Goal: Answer question/provide support

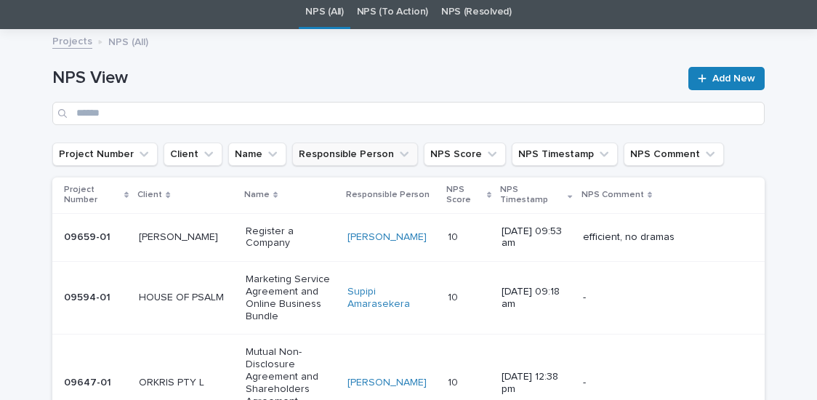
scroll to position [49, 0]
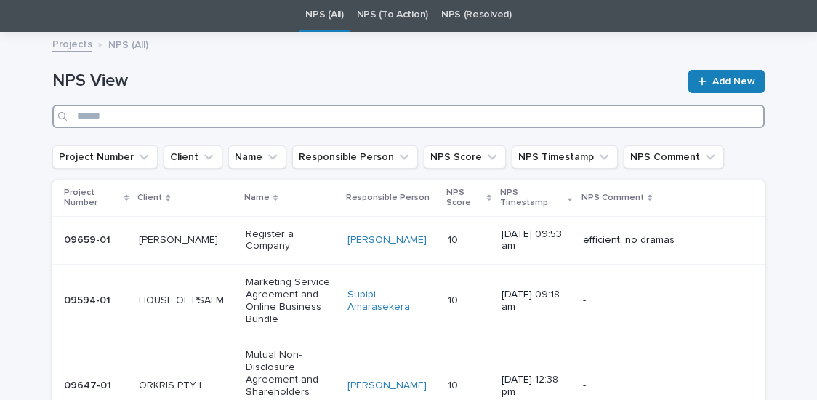
click at [213, 116] on input "Search" at bounding box center [408, 116] width 712 height 23
click at [638, 116] on input "Search" at bounding box center [408, 116] width 712 height 23
click at [602, 120] on input "Search" at bounding box center [408, 116] width 712 height 23
paste input "**********"
type input "**********"
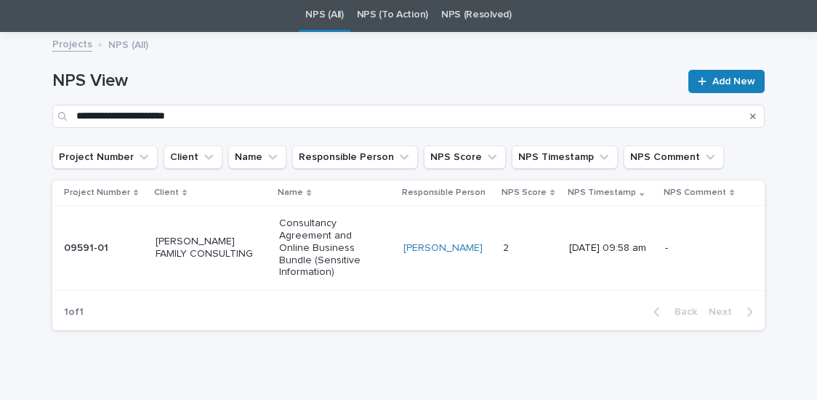
click at [78, 248] on div "09591-01" at bounding box center [104, 248] width 80 height 24
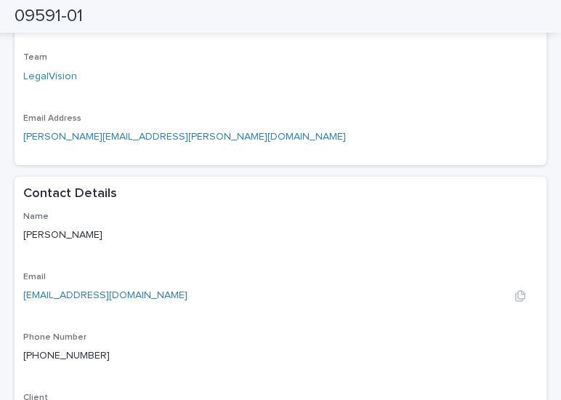
scroll to position [1057, 0]
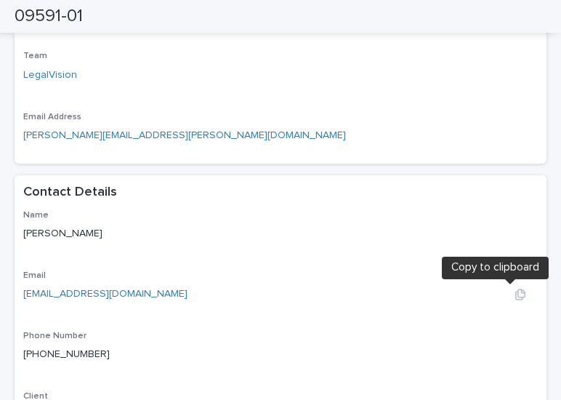
click at [515, 295] on icon "button" at bounding box center [520, 294] width 10 height 11
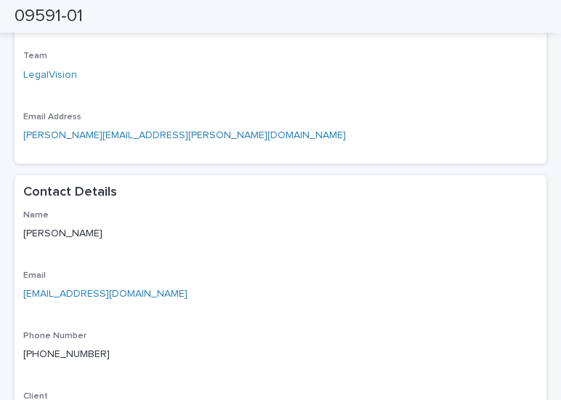
drag, startPoint x: 412, startPoint y: 127, endPoint x: 189, endPoint y: 81, distance: 227.9
click at [412, 128] on p "[PERSON_NAME][EMAIL_ADDRESS][PERSON_NAME][DOMAIN_NAME]" at bounding box center [280, 135] width 515 height 15
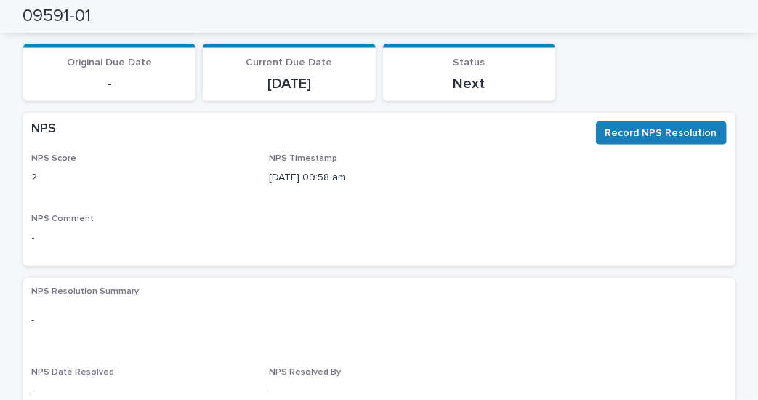
scroll to position [383, 0]
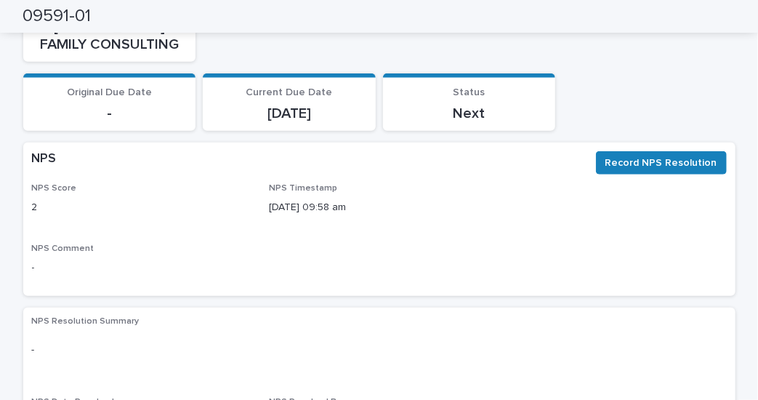
click at [635, 177] on div "Record NPS Resolution" at bounding box center [658, 165] width 137 height 29
click at [657, 142] on div "NPS Record NPS Resolution" at bounding box center [379, 162] width 712 height 41
click at [650, 151] on button "Record NPS Resolution" at bounding box center [661, 162] width 131 height 23
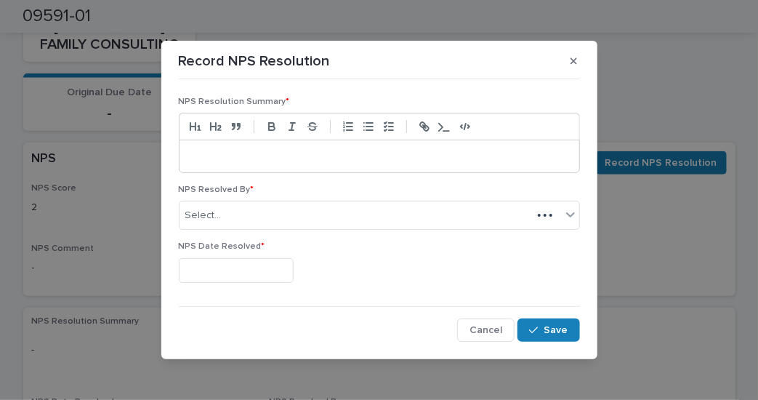
click at [417, 166] on div at bounding box center [380, 156] width 400 height 32
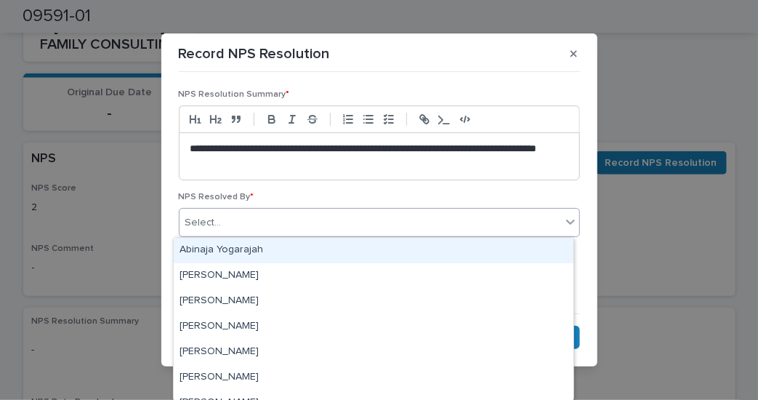
click at [253, 219] on div "Select..." at bounding box center [371, 223] width 382 height 24
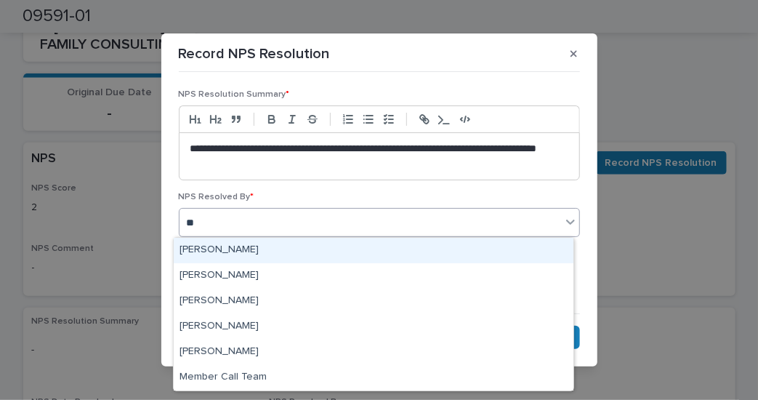
type input "***"
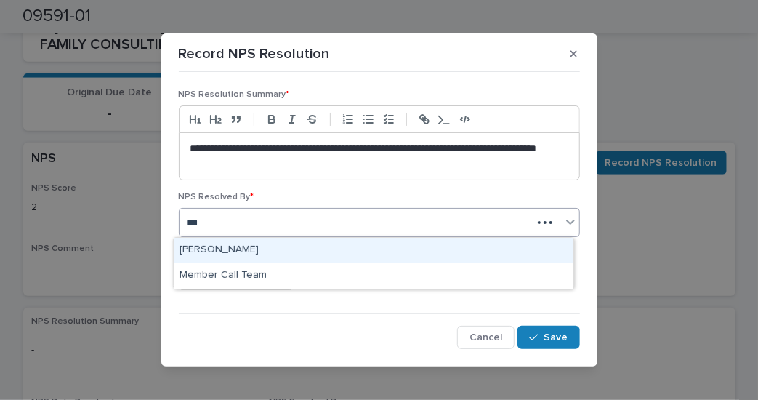
click at [224, 249] on div "[PERSON_NAME]" at bounding box center [374, 250] width 400 height 25
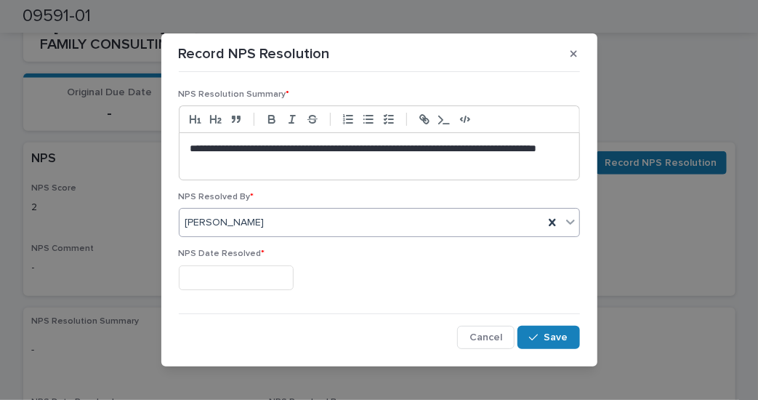
click at [246, 275] on input "text" at bounding box center [236, 277] width 115 height 25
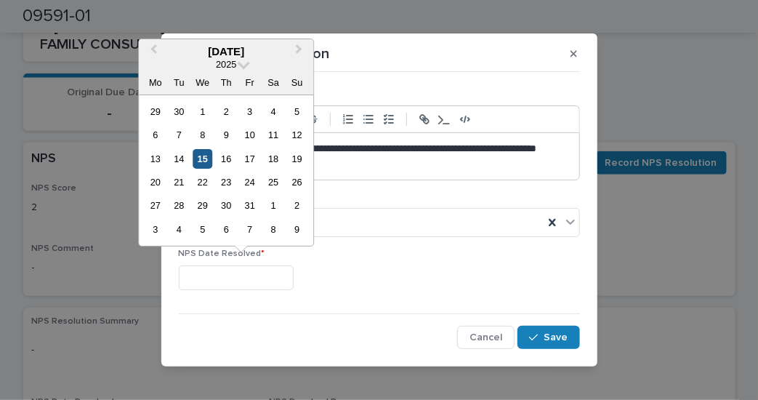
click at [211, 162] on div "15" at bounding box center [203, 159] width 20 height 20
type input "**********"
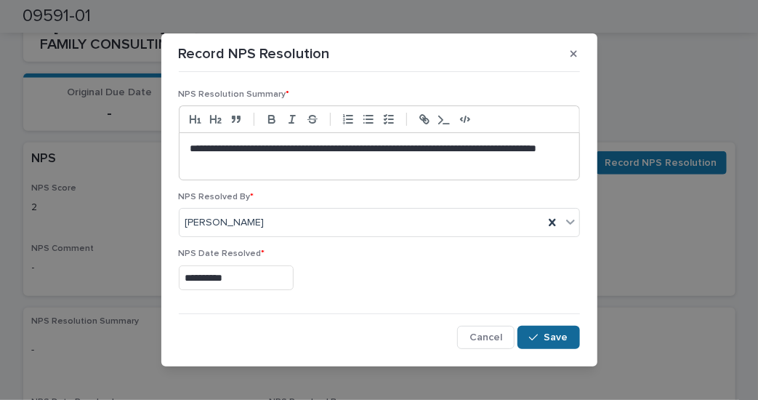
click at [547, 337] on span "Save" at bounding box center [556, 337] width 24 height 10
